Goal: Find specific page/section: Find specific page/section

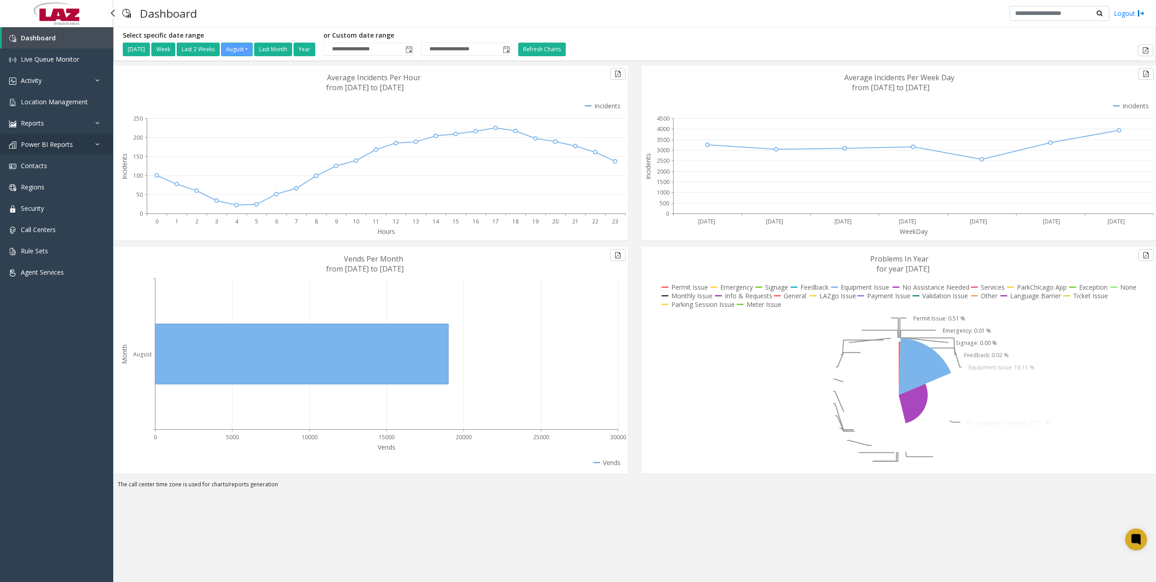
click at [81, 144] on link "Power BI Reports" at bounding box center [56, 144] width 113 height 21
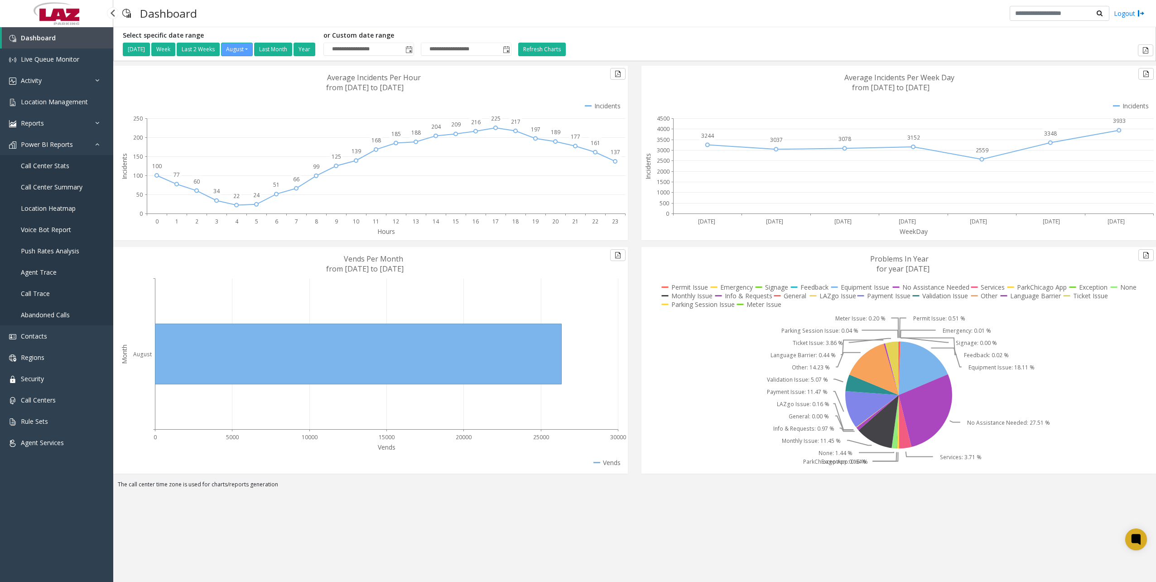
click at [59, 290] on link "Call Trace" at bounding box center [56, 293] width 113 height 21
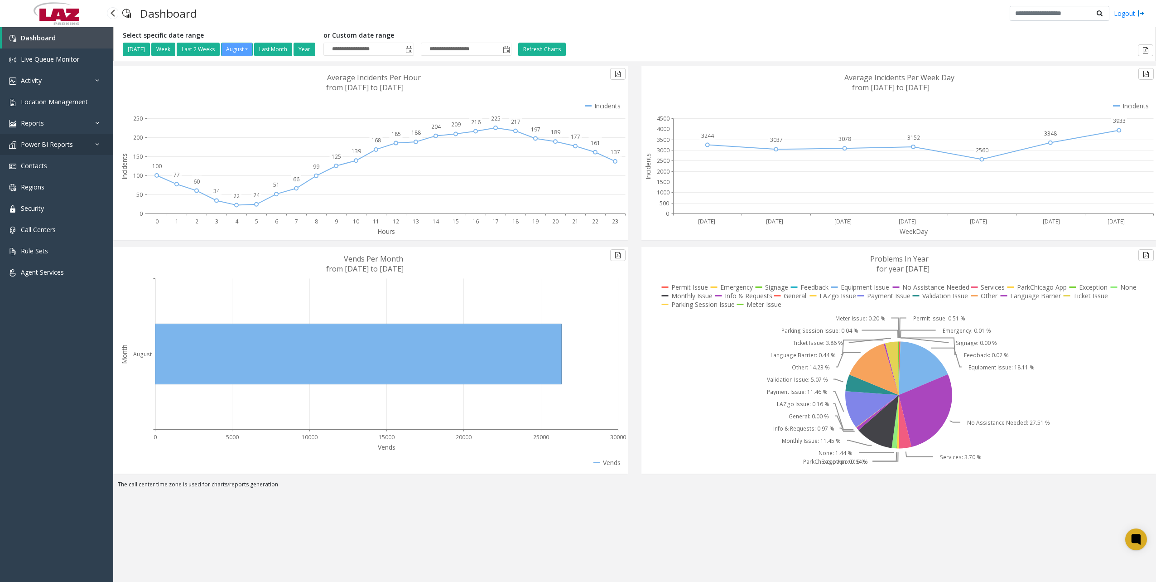
click at [54, 150] on link "Power BI Reports" at bounding box center [56, 144] width 113 height 21
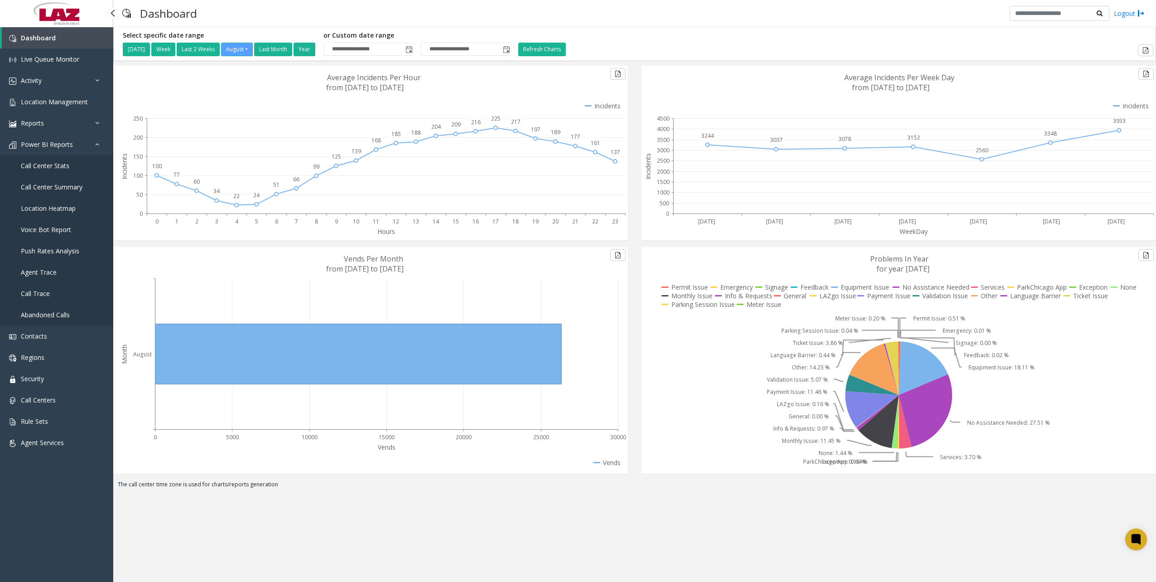
click at [65, 312] on span "Abandoned Calls" at bounding box center [45, 314] width 49 height 9
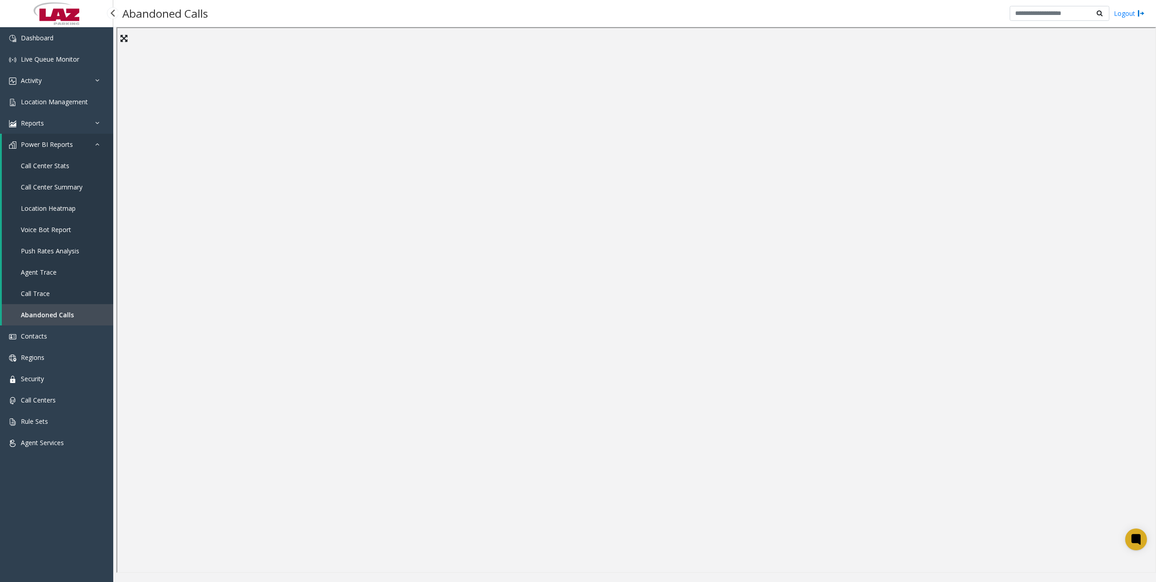
click at [72, 301] on link "Call Trace" at bounding box center [57, 293] width 111 height 21
